Goal: Task Accomplishment & Management: Manage account settings

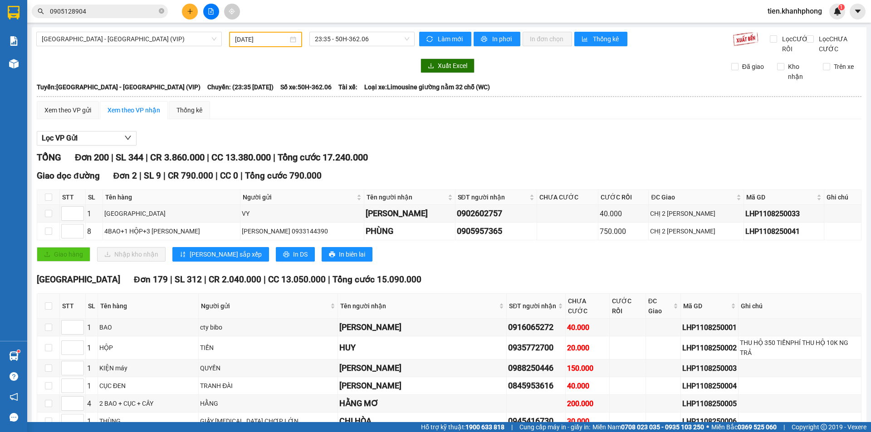
click at [84, 11] on input "0905128904" at bounding box center [103, 11] width 107 height 10
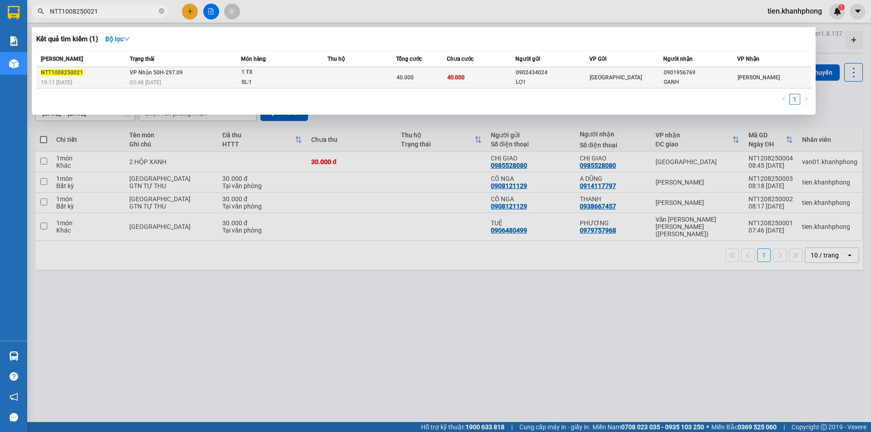
type input "NTT1008250021"
click at [513, 80] on td "40.000" at bounding box center [481, 77] width 68 height 21
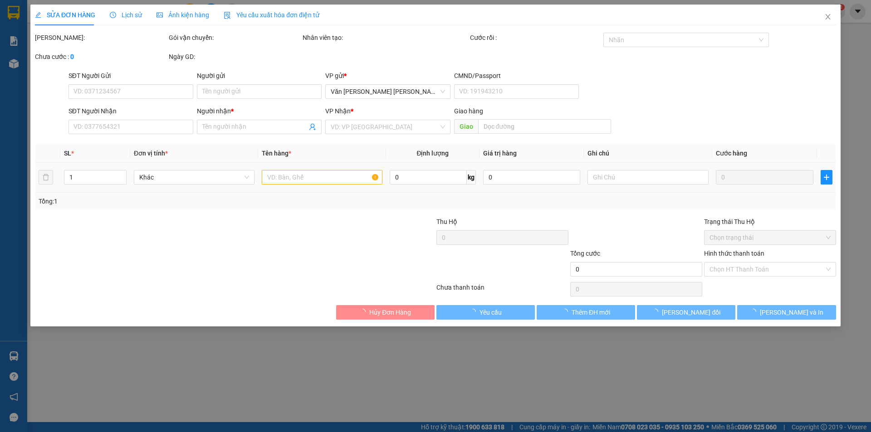
type input "0902434024"
type input "LỢI"
type input "0901956769"
type input "OANH"
type input "40.000"
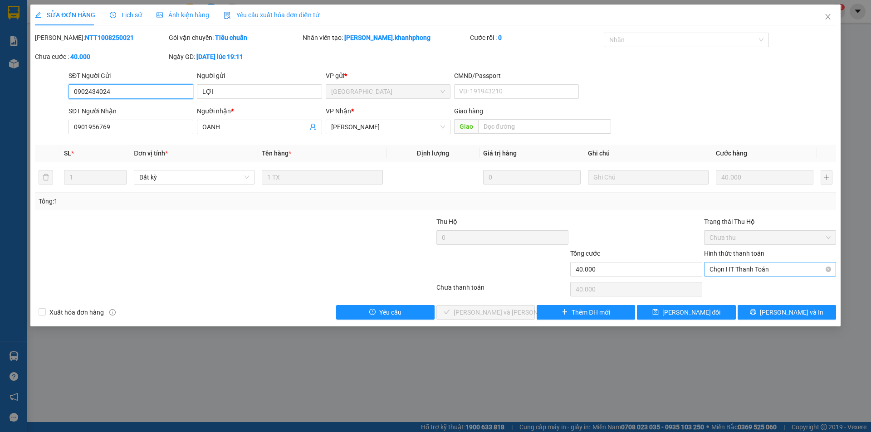
click at [737, 266] on span "Chọn HT Thanh Toán" at bounding box center [770, 270] width 121 height 14
click at [727, 285] on div "Tại văn phòng" at bounding box center [770, 288] width 121 height 10
type input "0"
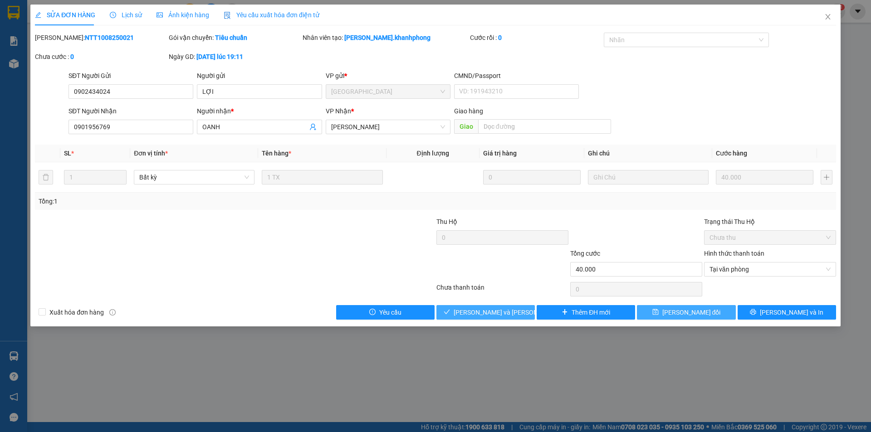
drag, startPoint x: 680, startPoint y: 311, endPoint x: 483, endPoint y: 318, distance: 197.5
click at [487, 323] on div "SỬA ĐƠN HÀNG Lịch sử Ảnh kiện hàng Yêu cầu xuất hóa đơn điện tử Total Paid Fee …" at bounding box center [435, 166] width 810 height 322
click at [481, 314] on span "Lưu và Giao hàng" at bounding box center [515, 313] width 122 height 10
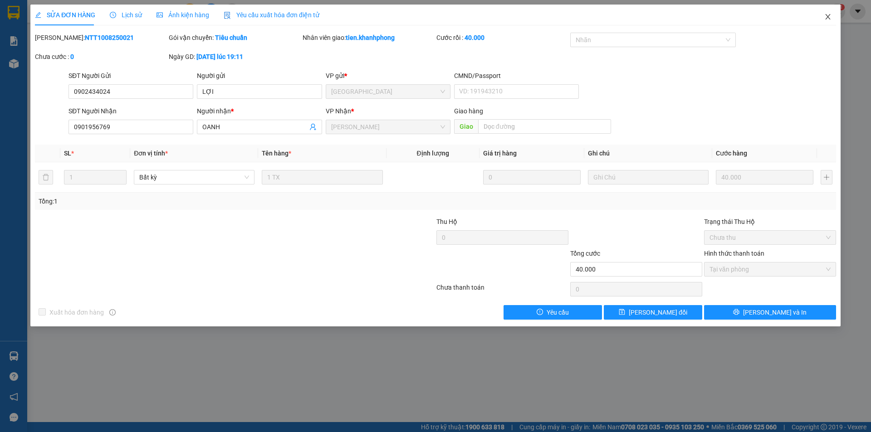
click at [829, 19] on icon "close" at bounding box center [827, 16] width 7 height 7
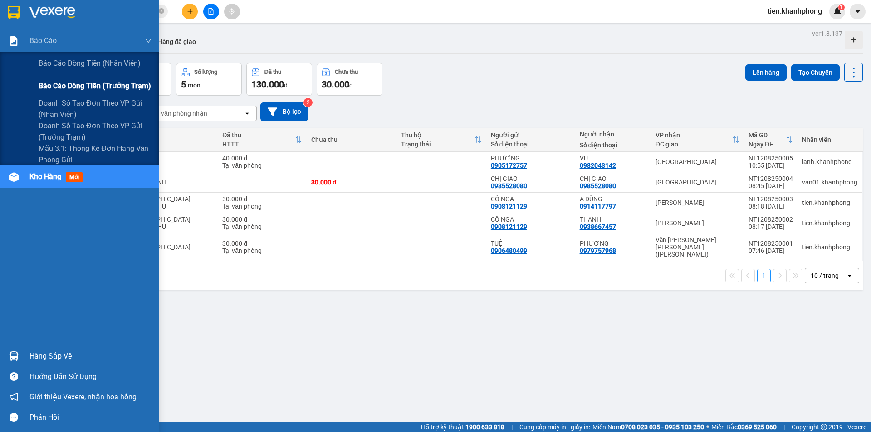
click at [85, 84] on span "Báo cáo dòng tiền (trưởng trạm)" at bounding box center [95, 85] width 113 height 11
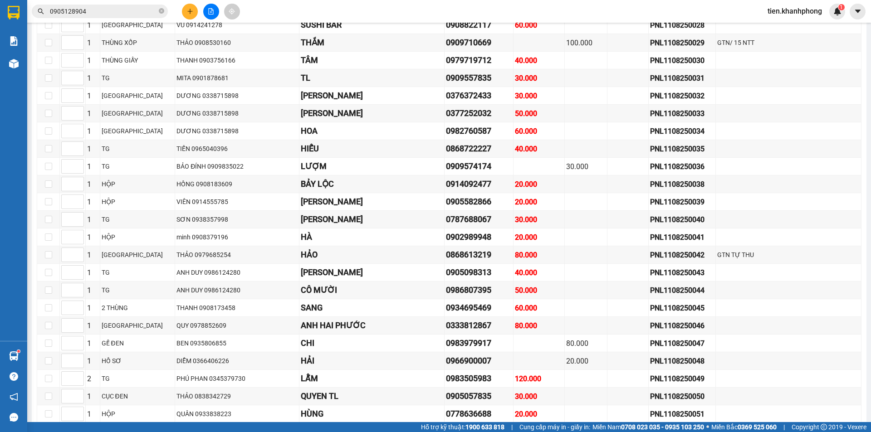
click at [817, 14] on span "tien.khanhphong" at bounding box center [794, 10] width 69 height 11
click at [788, 29] on span "Đăng xuất" at bounding box center [798, 28] width 51 height 10
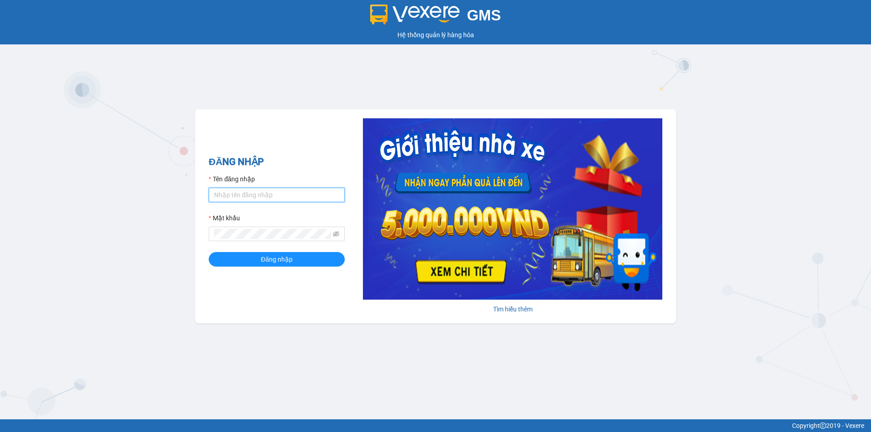
click at [280, 191] on input "Tên đăng nhập" at bounding box center [277, 195] width 136 height 15
type input "phuong.khanhphong"
click at [209, 252] on button "Đăng nhập" at bounding box center [277, 259] width 136 height 15
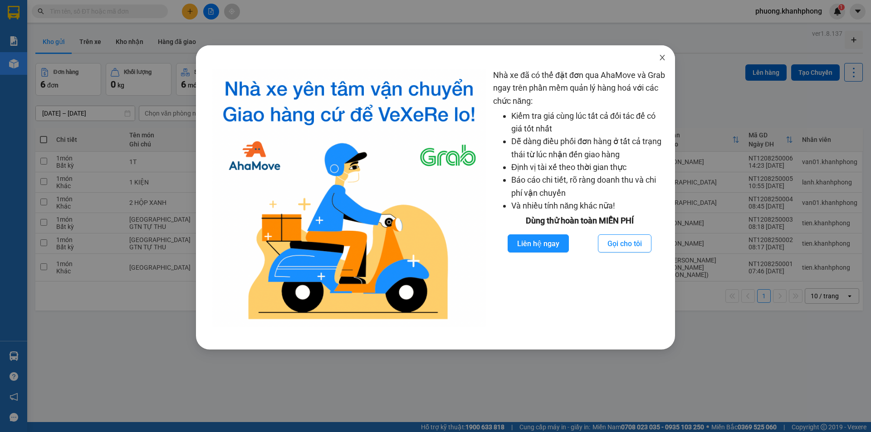
click at [667, 57] on span "Close" at bounding box center [662, 57] width 25 height 25
